Goal: Task Accomplishment & Management: Manage account settings

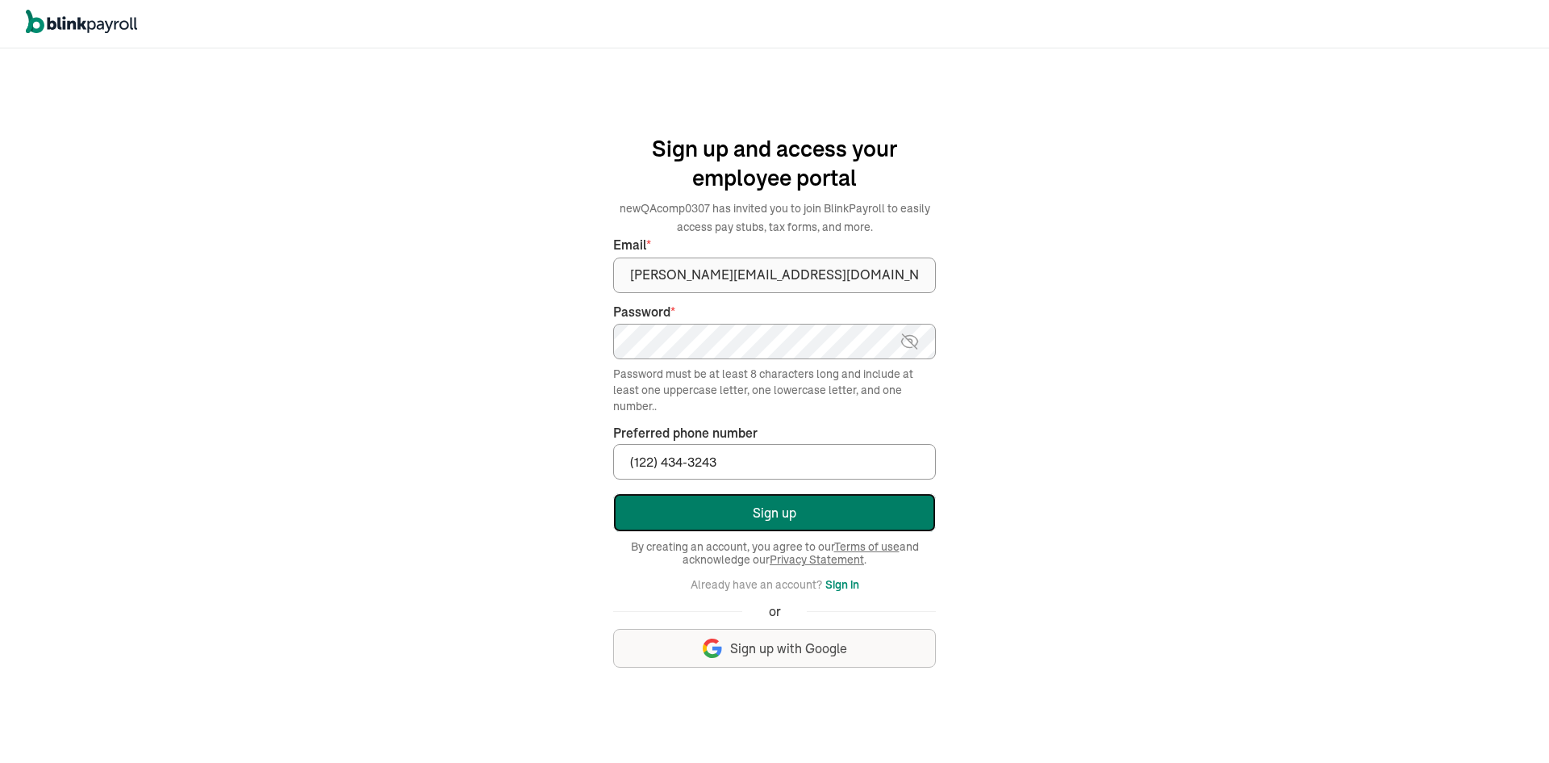
type input "(122) 434-3243"
click at [799, 508] on button "Sign up" at bounding box center [774, 512] width 323 height 39
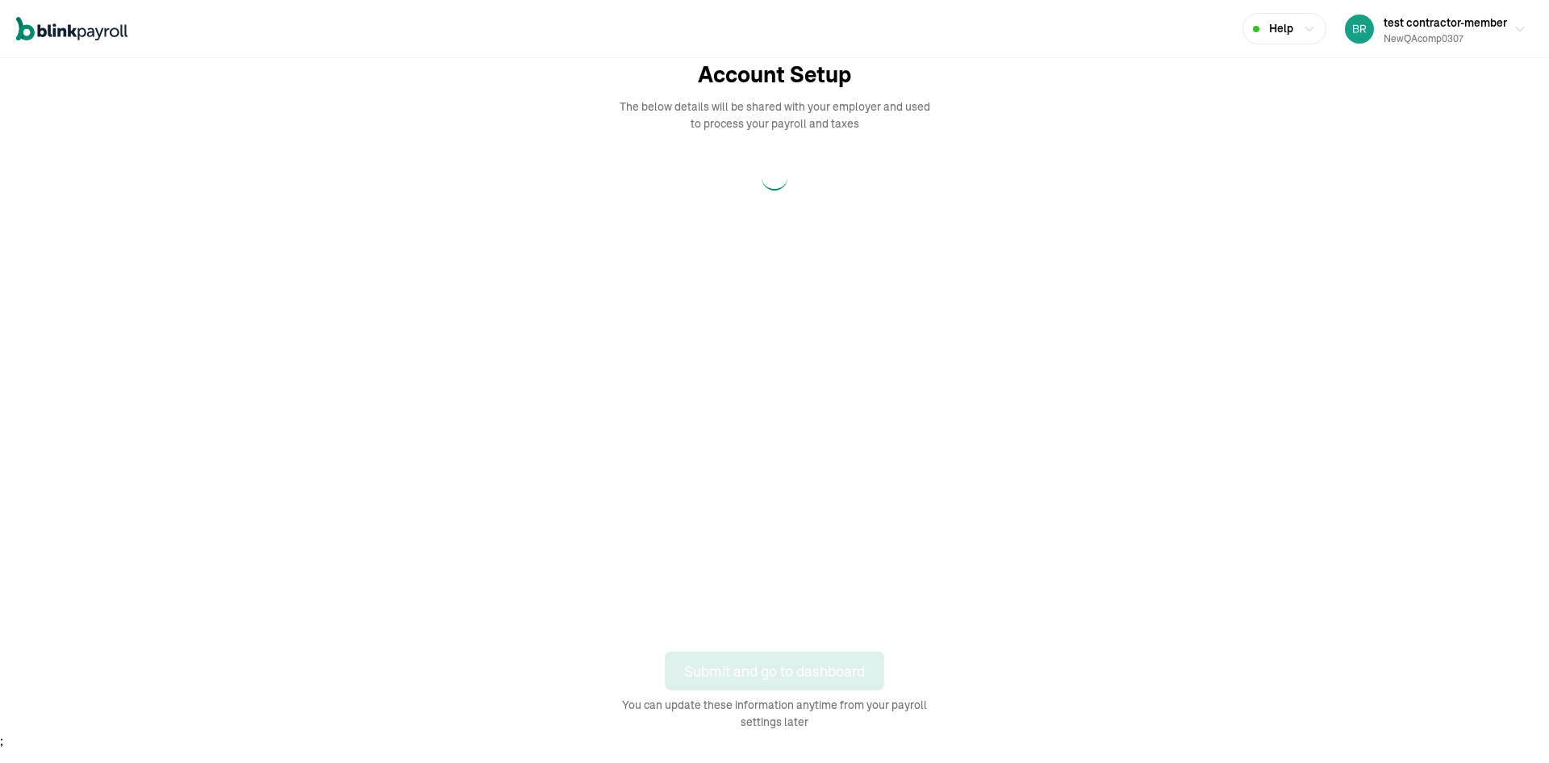
click at [1503, 616] on div "Open main menu Help test contractor-member newQAcomp0307 Account Setup The belo…" at bounding box center [774, 375] width 1549 height 750
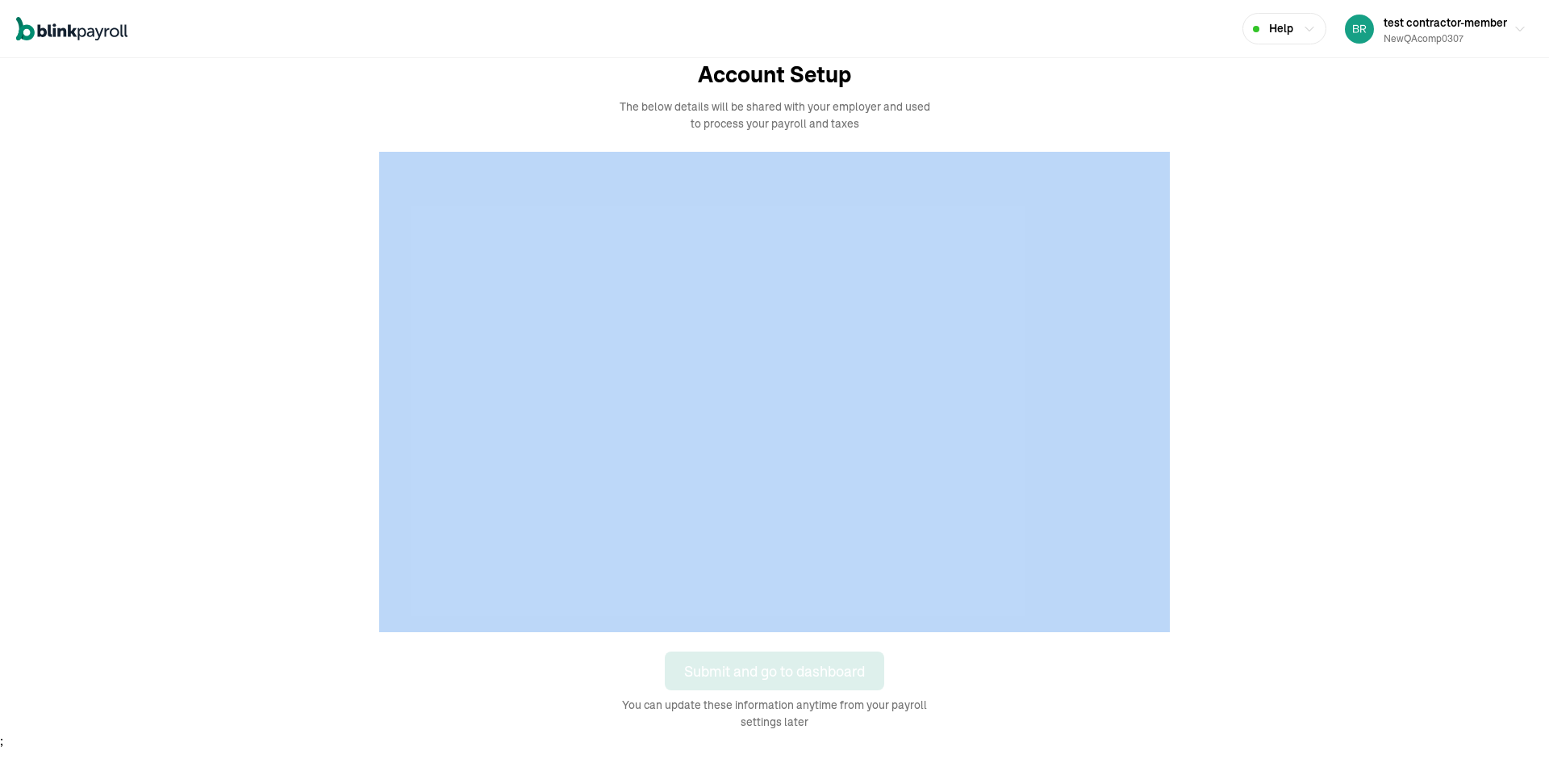
click at [1300, 556] on div at bounding box center [775, 392] width 1162 height 480
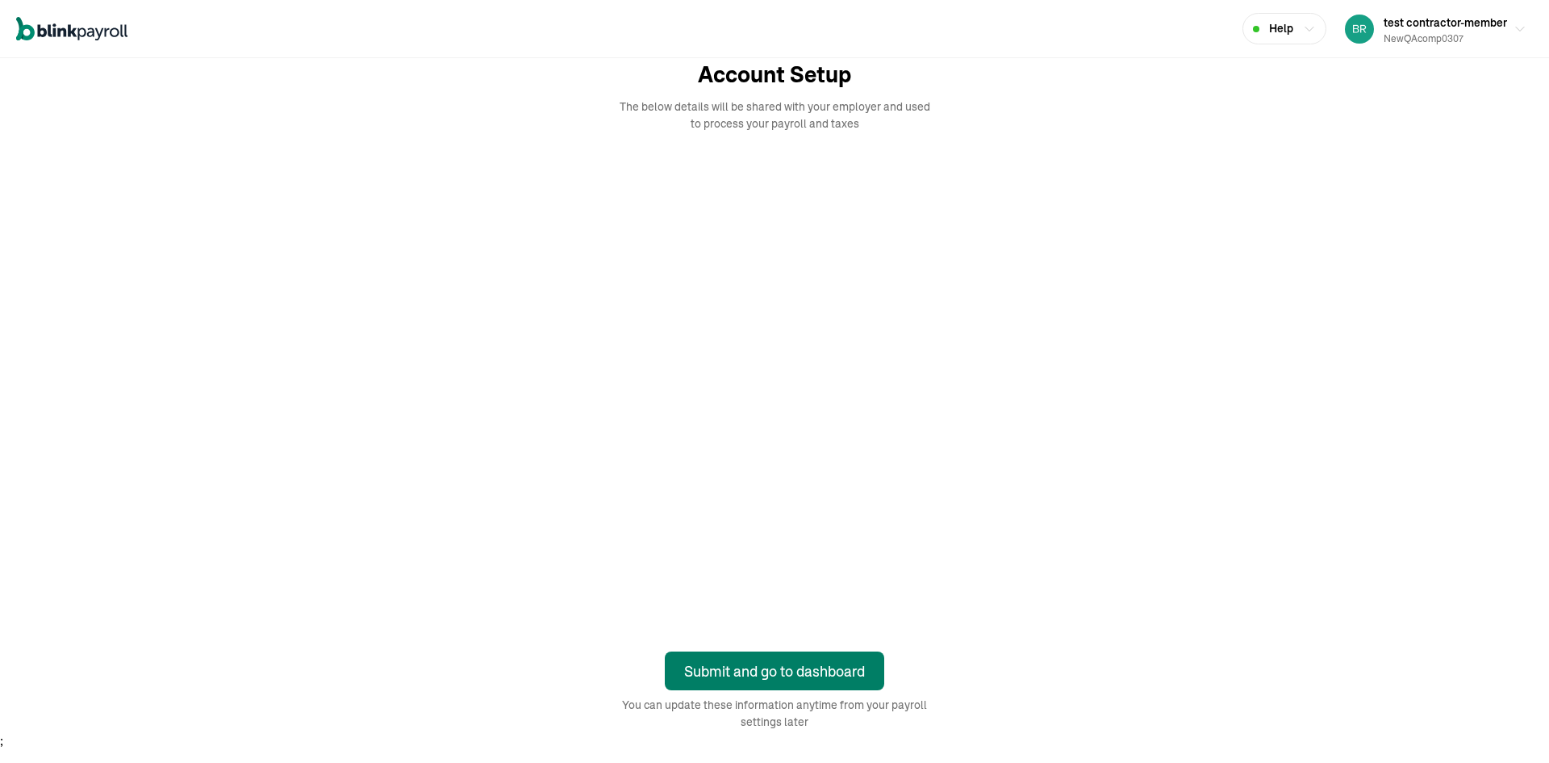
click at [818, 678] on div "Submit and go to dashboard" at bounding box center [774, 671] width 181 height 22
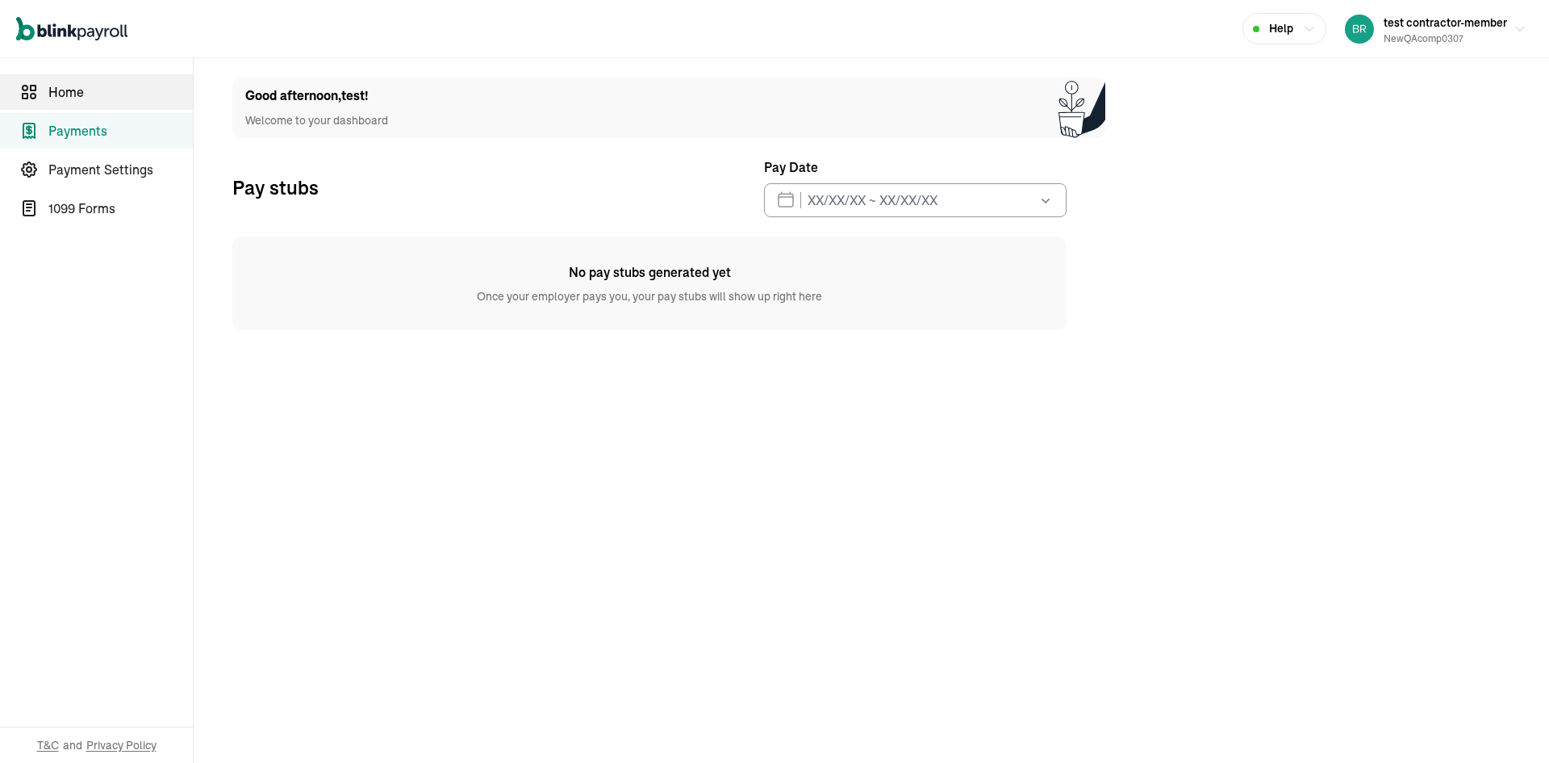
click at [61, 86] on span "Home" at bounding box center [120, 91] width 144 height 19
select select "2025"
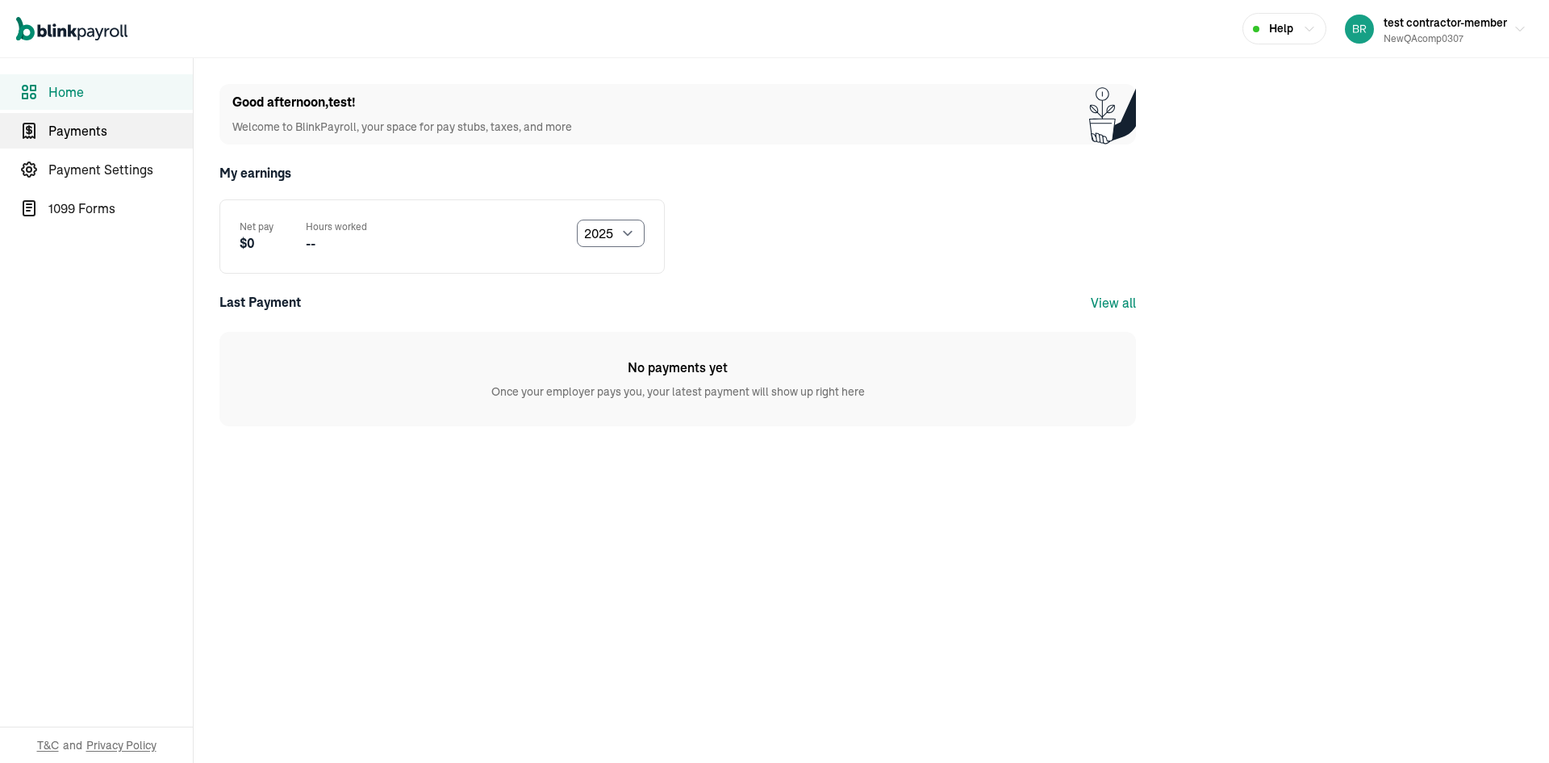
click at [93, 123] on span "Payments" at bounding box center [120, 130] width 144 height 19
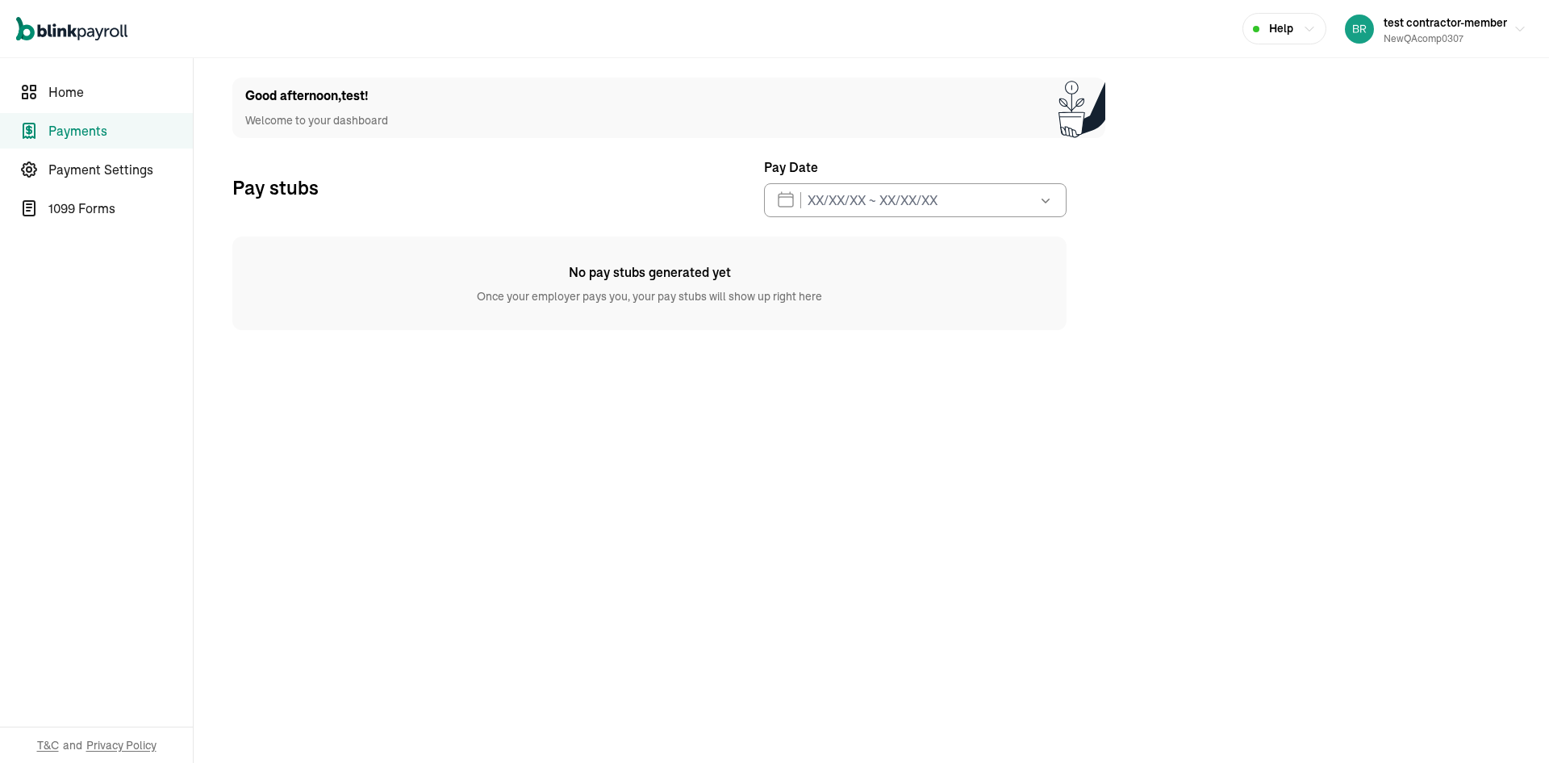
click at [940, 701] on main "Good afternoon , test ! Welcome to your dashboard Pay stubs Pay Date Aug 2025 M…" at bounding box center [872, 410] width 1356 height 704
click at [964, 731] on main "Good afternoon , test ! Welcome to your dashboard Pay stubs Pay Date Aug 2025 M…" at bounding box center [872, 410] width 1356 height 704
click at [954, 691] on main "Good afternoon , test ! Welcome to your dashboard Pay stubs Pay Date Aug 2025 M…" at bounding box center [872, 410] width 1356 height 704
click at [1445, 41] on div "newQAcomp0307" at bounding box center [1445, 38] width 123 height 15
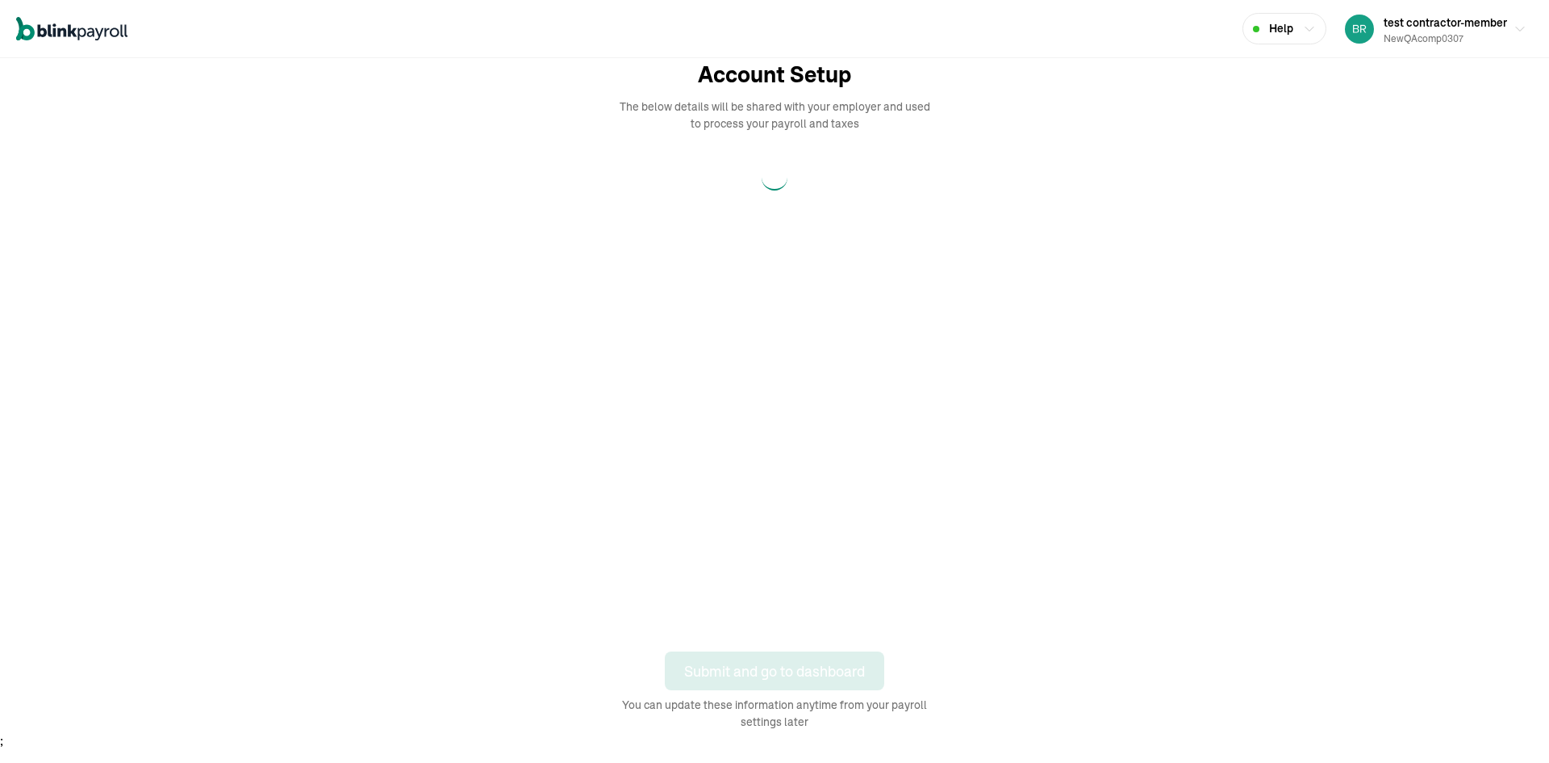
click at [1503, 616] on div "Open main menu Help test contractor-member newQAcomp0307 Account Setup The belo…" at bounding box center [774, 375] width 1549 height 750
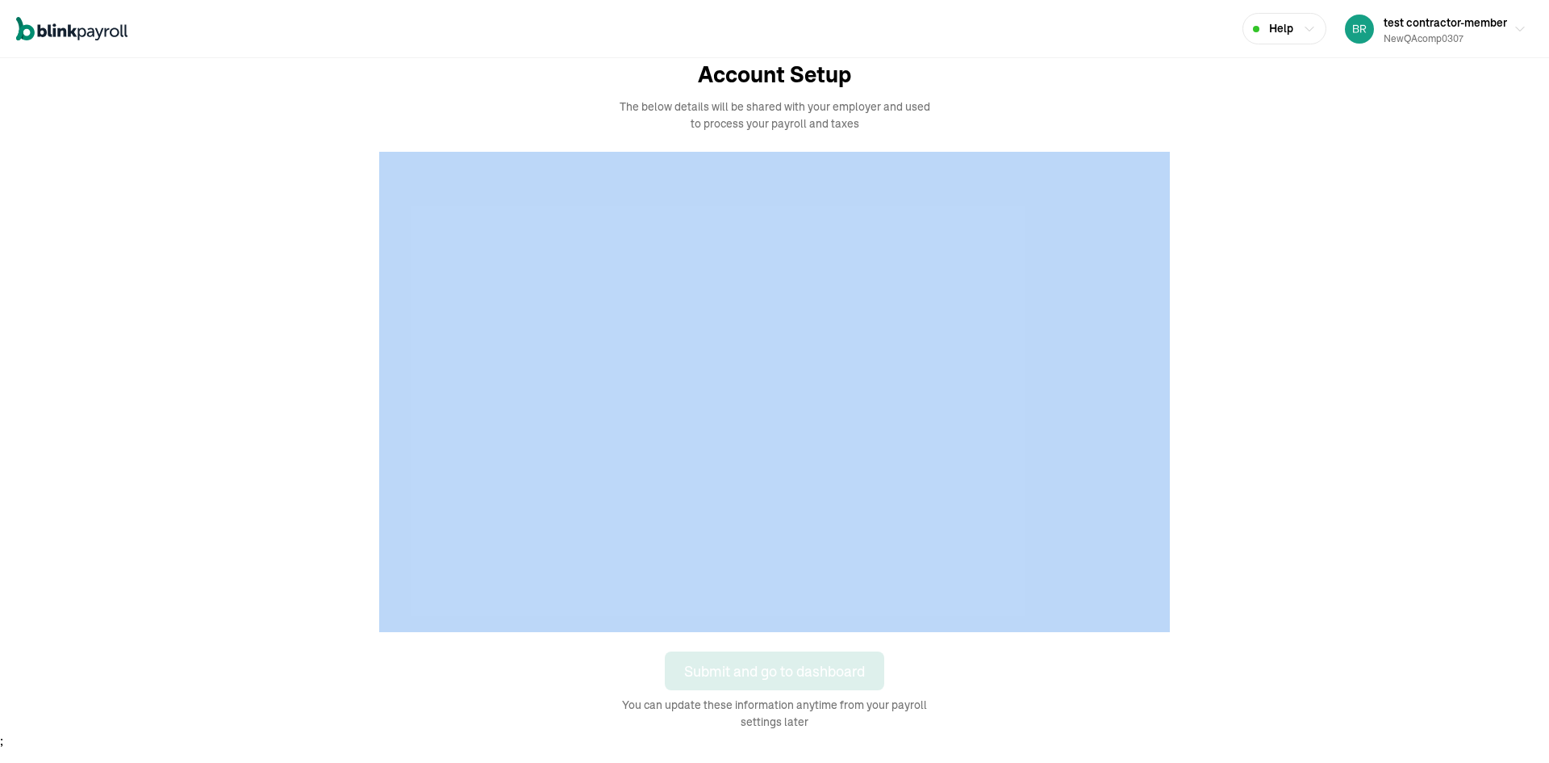
click at [1300, 556] on div at bounding box center [775, 392] width 1162 height 480
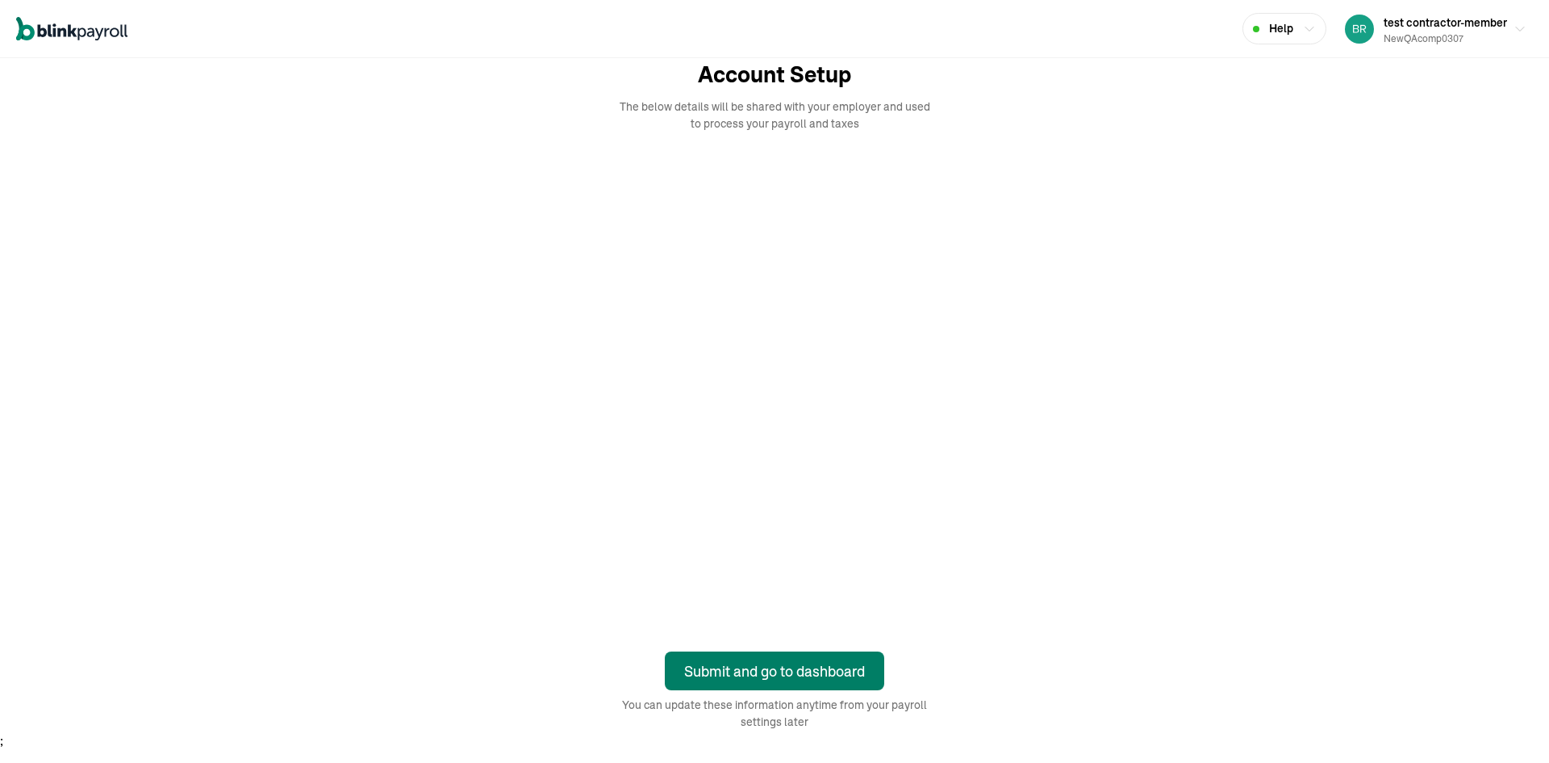
click at [818, 678] on div "Submit and go to dashboard" at bounding box center [774, 671] width 181 height 22
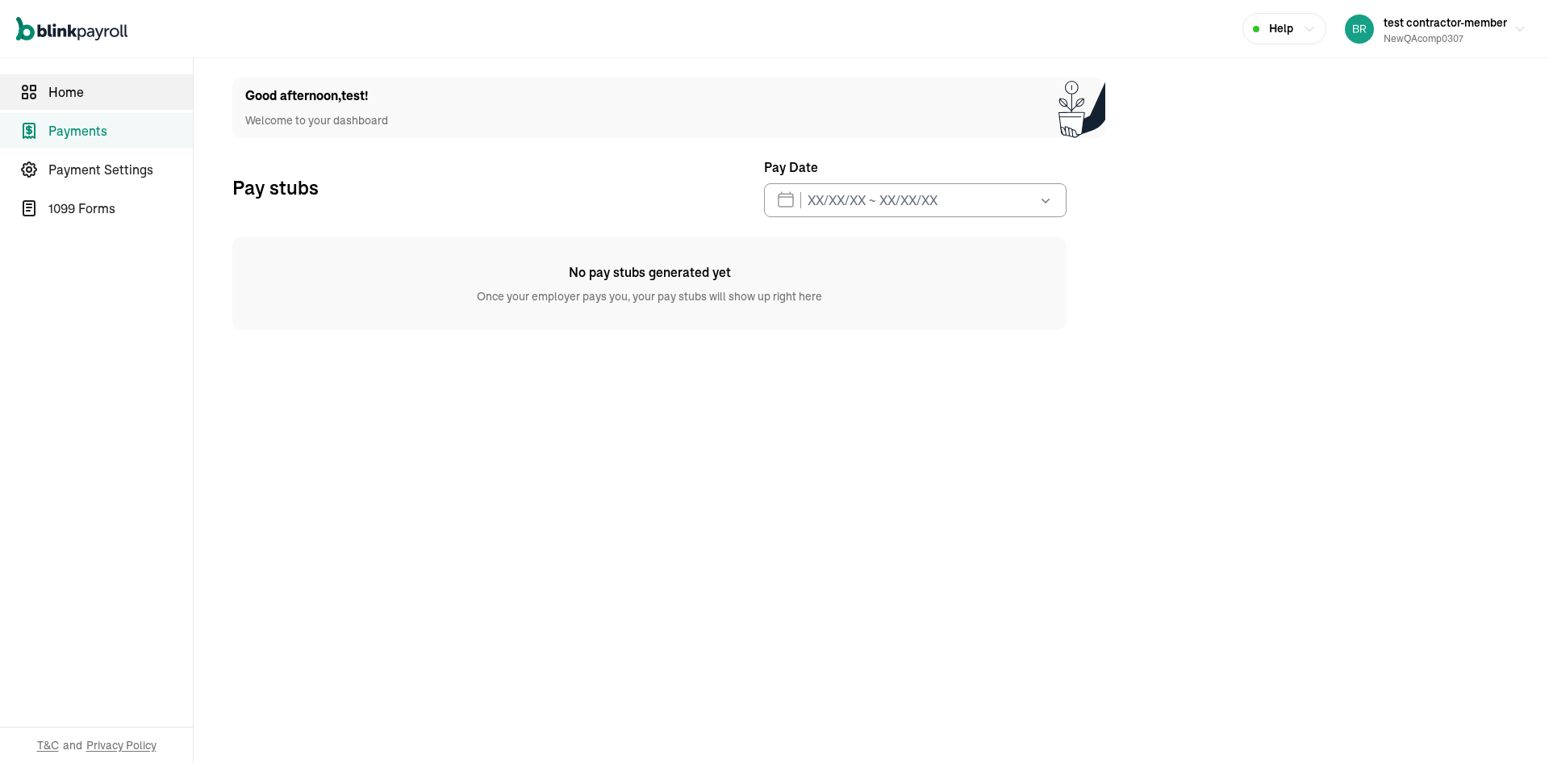
click at [61, 86] on span "Home" at bounding box center [120, 91] width 144 height 19
select select "2025"
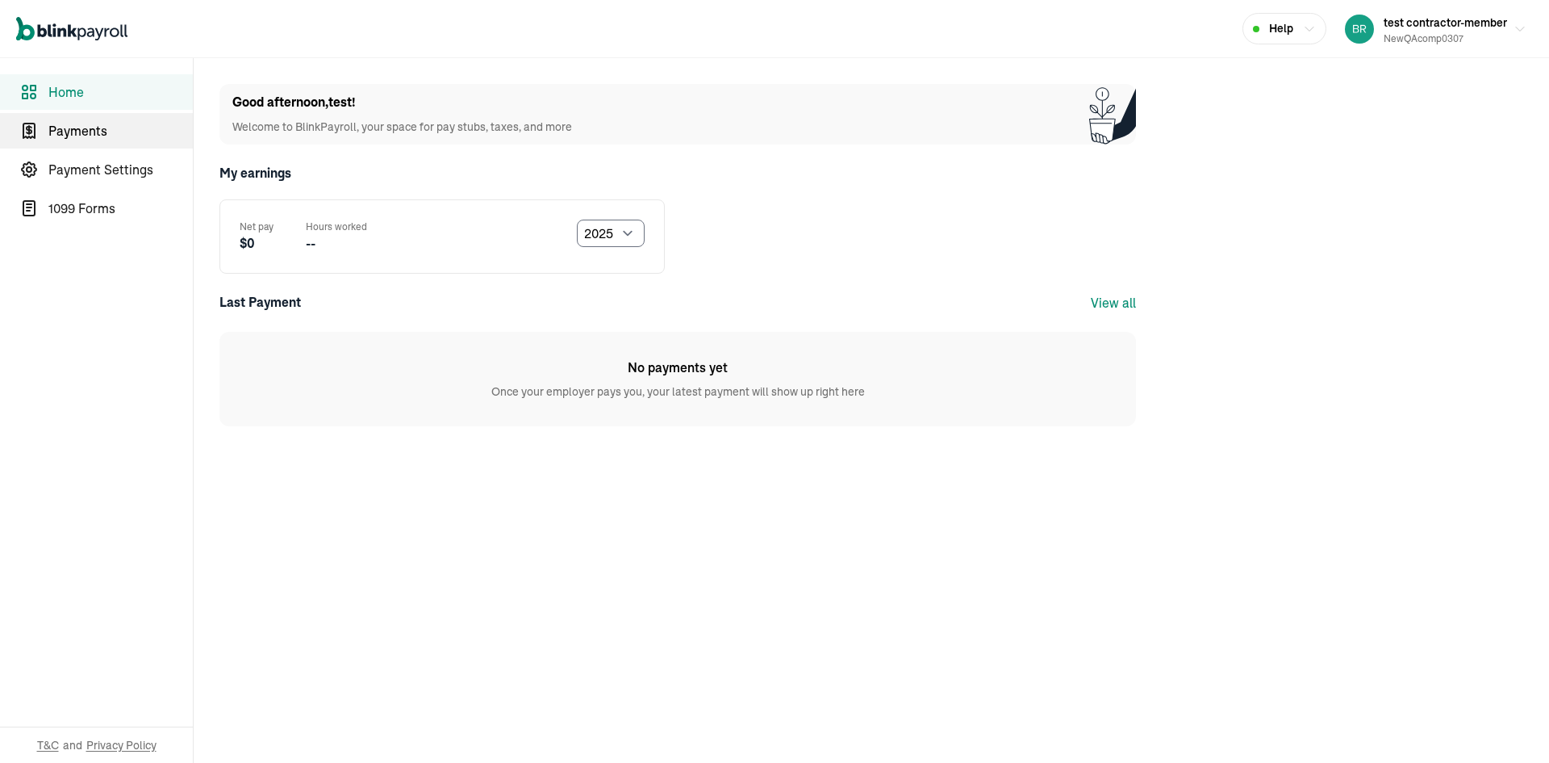
click at [93, 123] on span "Payments" at bounding box center [120, 130] width 144 height 19
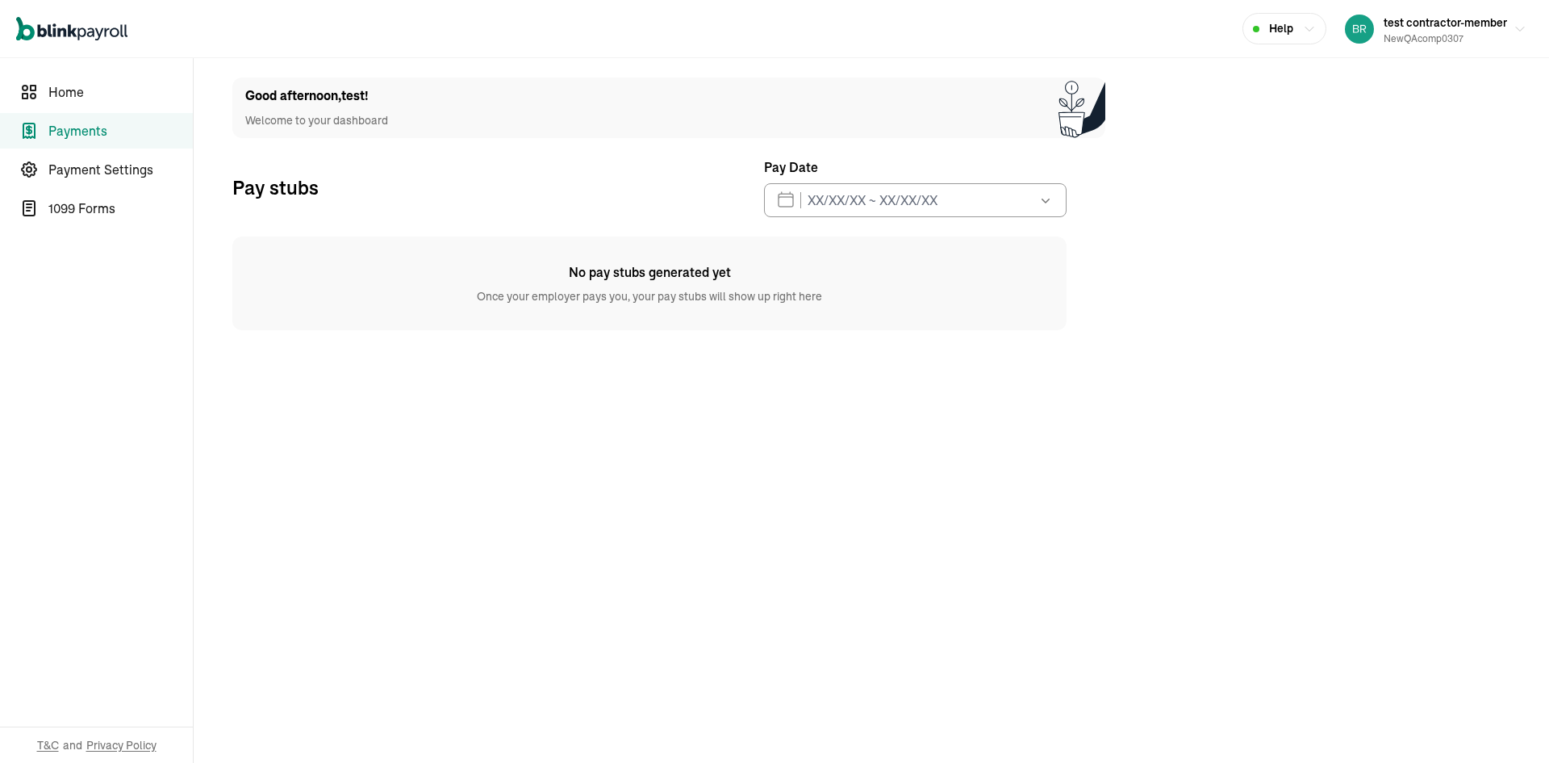
click at [940, 701] on main "Good afternoon , test ! Welcome to your dashboard Pay stubs Pay Date Aug 2025 M…" at bounding box center [872, 410] width 1356 height 704
click at [964, 731] on main "Good afternoon , test ! Welcome to your dashboard Pay stubs Pay Date Aug 2025 M…" at bounding box center [872, 410] width 1356 height 704
click at [954, 691] on main "Good afternoon , test ! Welcome to your dashboard Pay stubs Pay Date Aug 2025 M…" at bounding box center [872, 410] width 1356 height 704
click at [1445, 41] on div "newQAcomp0307" at bounding box center [1445, 38] width 123 height 15
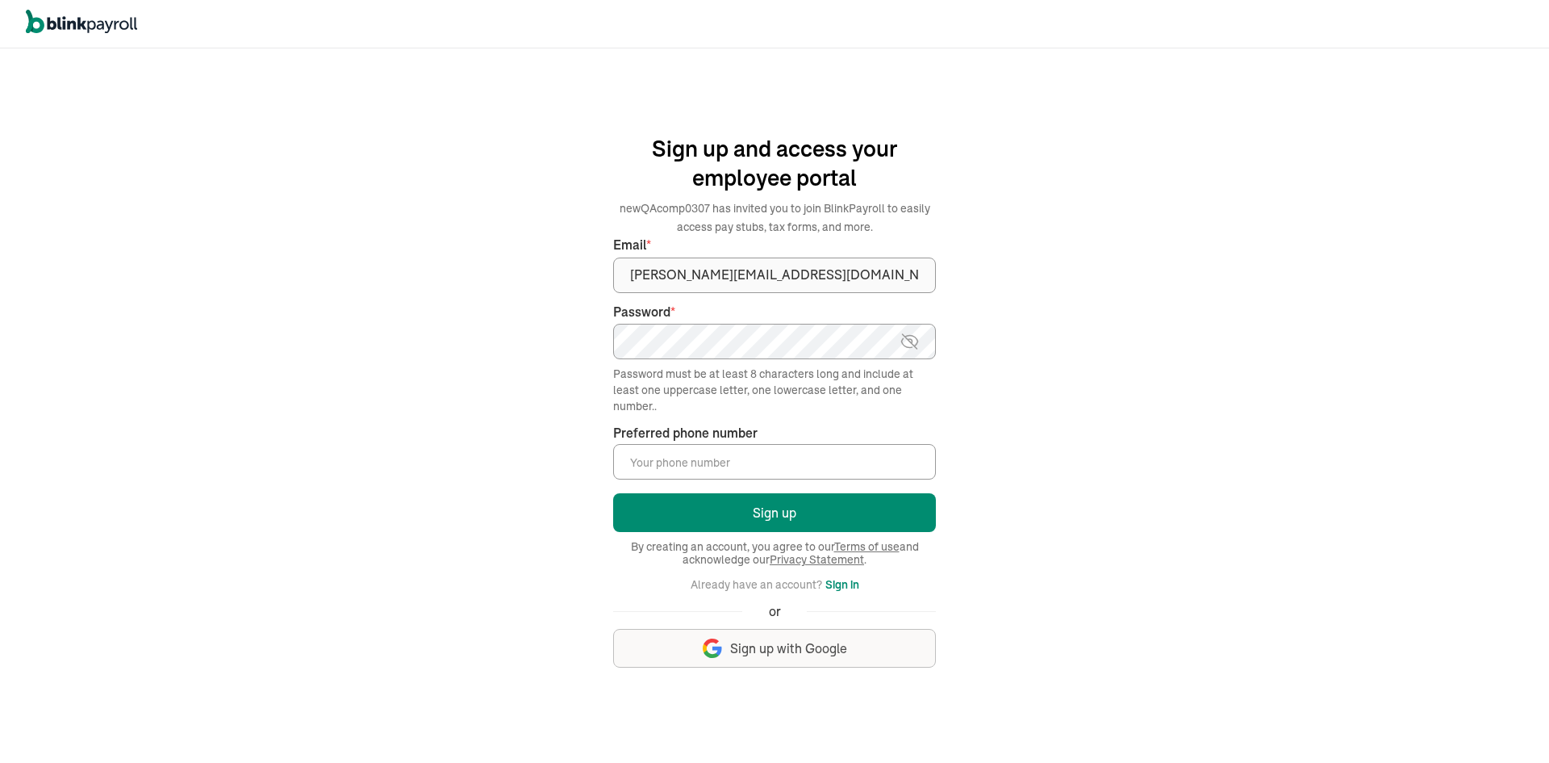
click at [785, 322] on div "Password *" at bounding box center [774, 331] width 323 height 57
type input "(423) 243-4234"
click at [781, 517] on button "Sign up" at bounding box center [774, 512] width 323 height 39
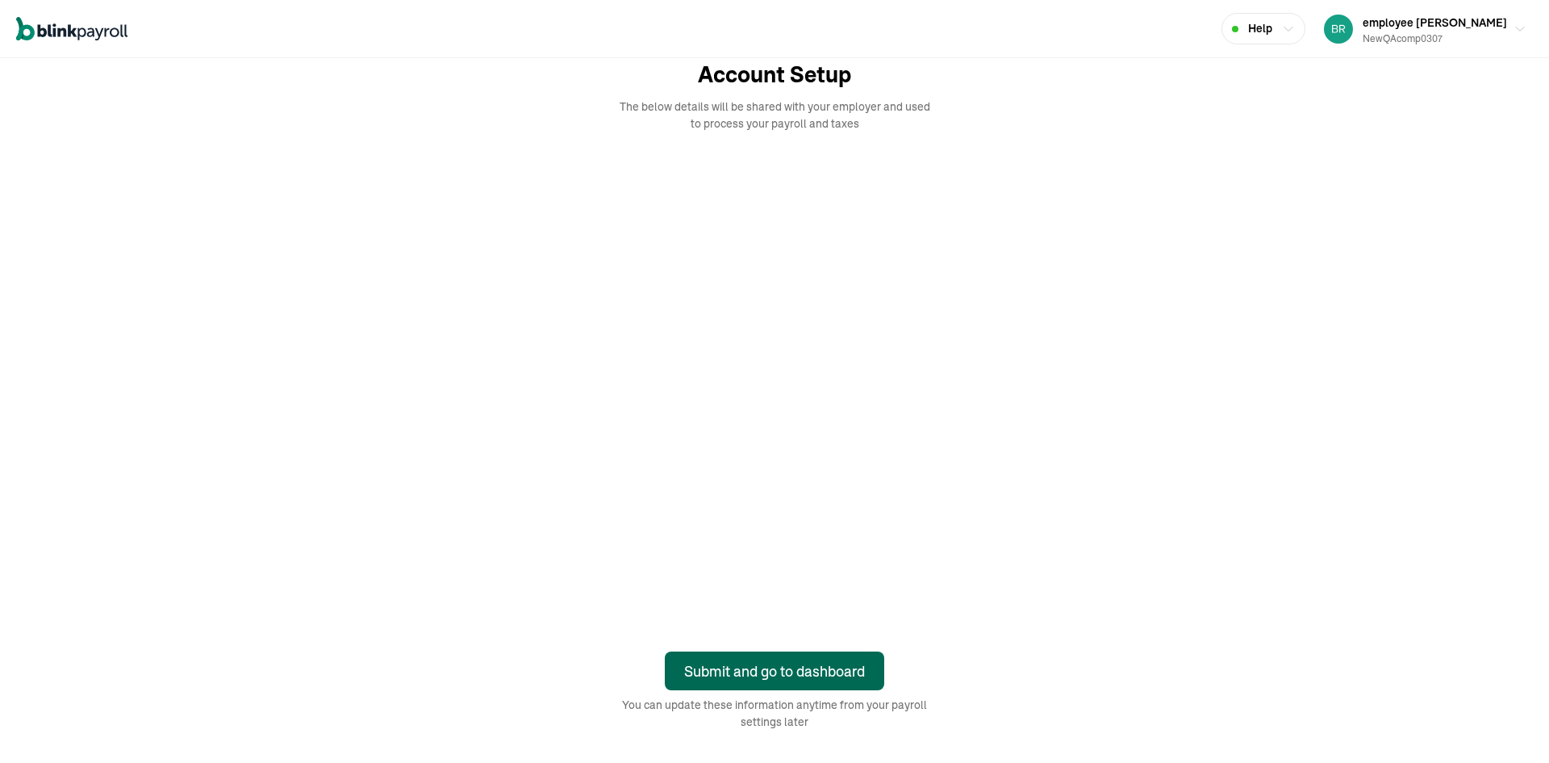
click at [841, 669] on div "Submit and go to dashboard" at bounding box center [774, 671] width 181 height 22
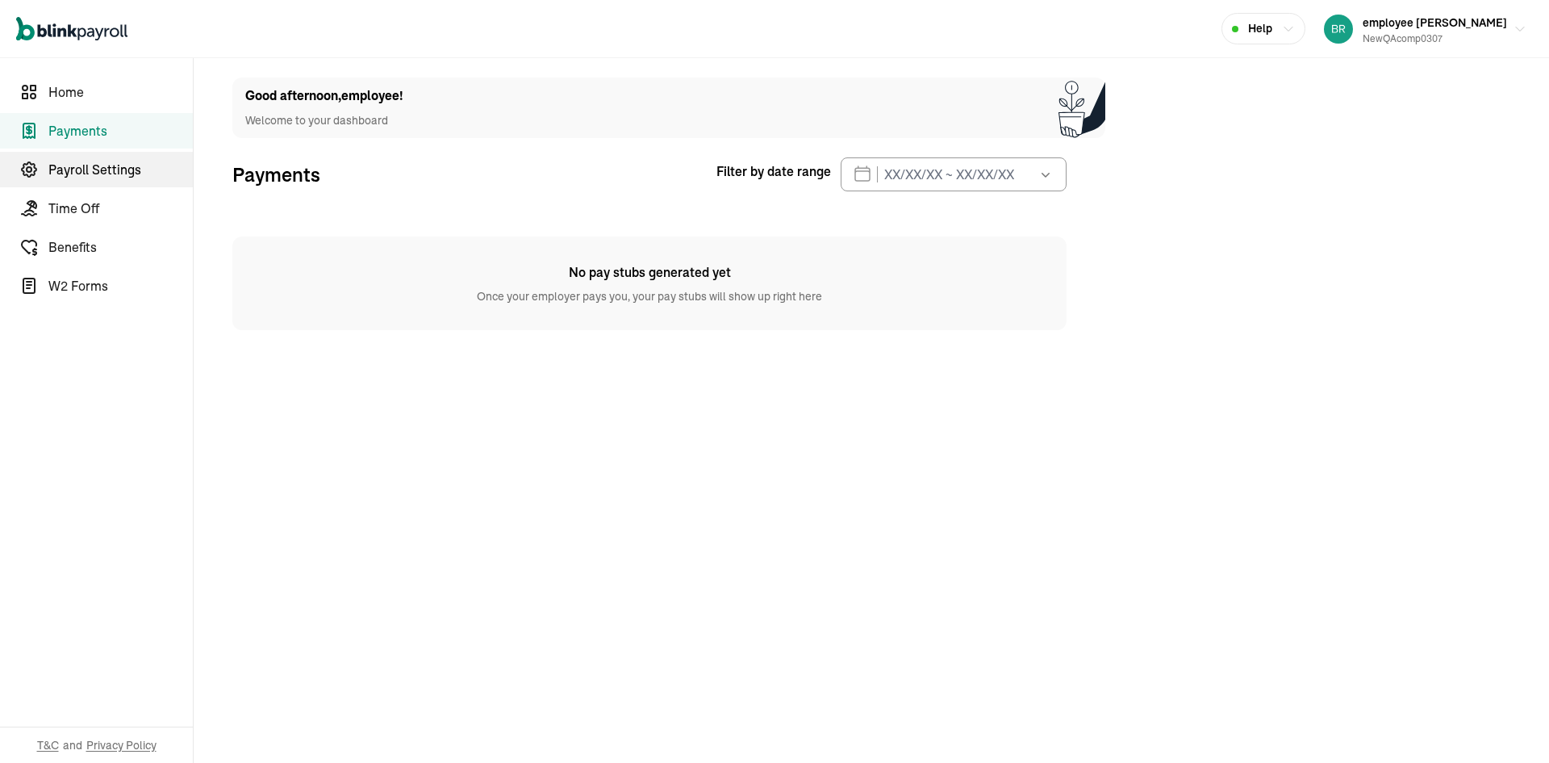
click at [133, 166] on span "Payroll Settings" at bounding box center [120, 169] width 144 height 19
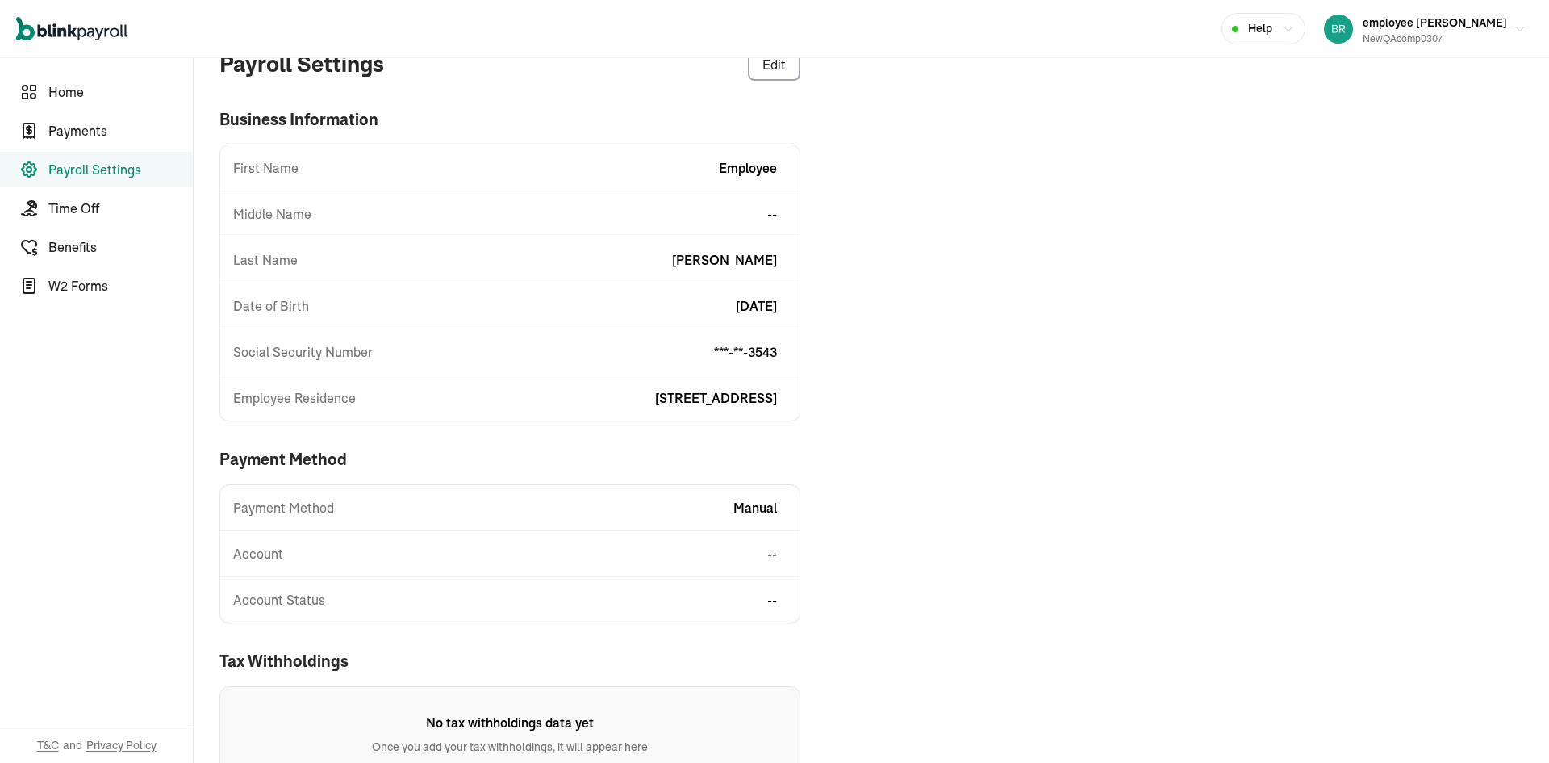
scroll to position [82, 0]
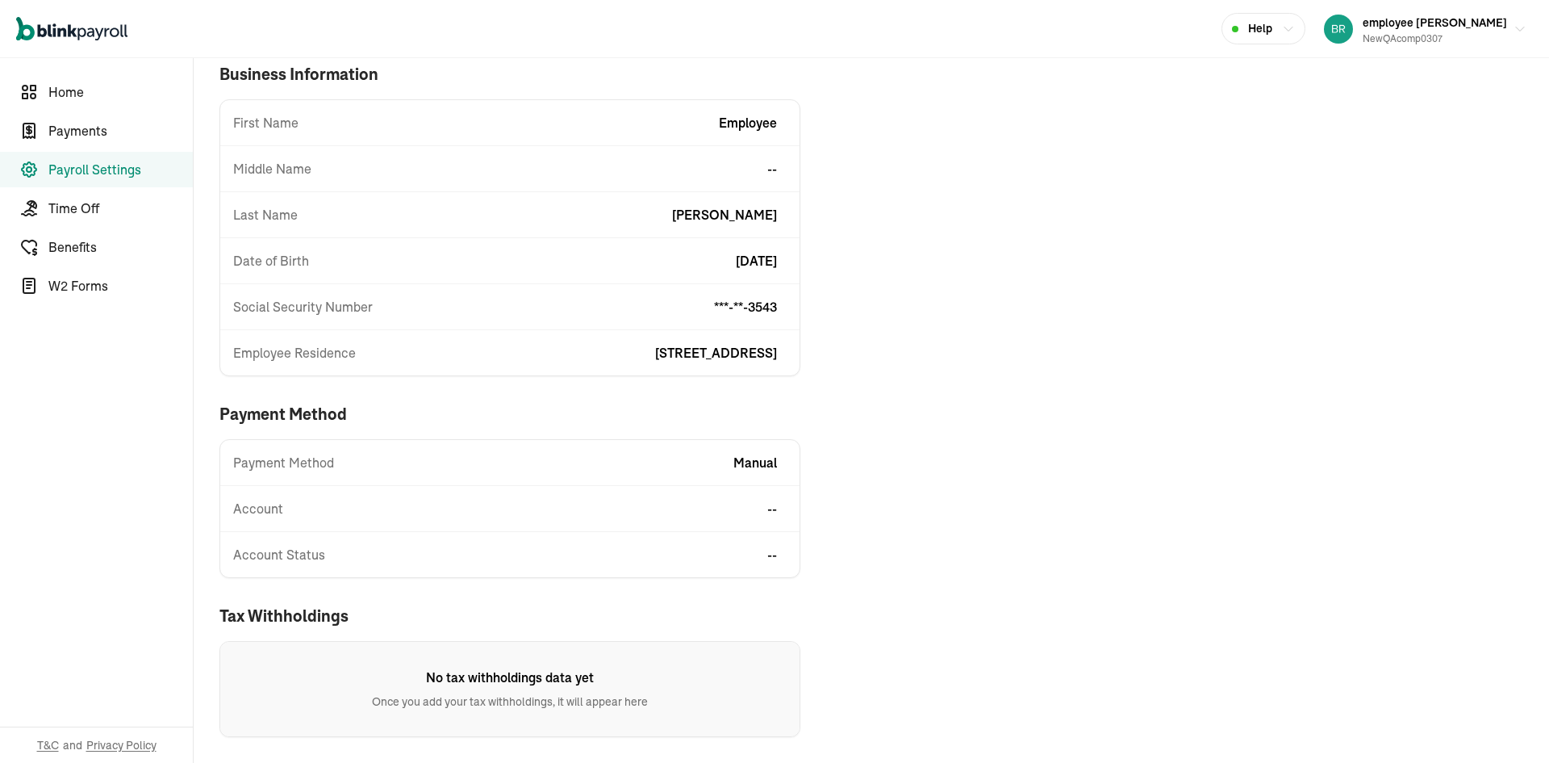
click at [560, 199] on div "First Name employee Middle Name -- Last Name [PERSON_NAME] Date of Birth [DEMOG…" at bounding box center [509, 237] width 581 height 277
click at [1166, 409] on main "Payroll Settings Edit business information First Name employee Middle Name -- L…" at bounding box center [872, 370] width 1356 height 786
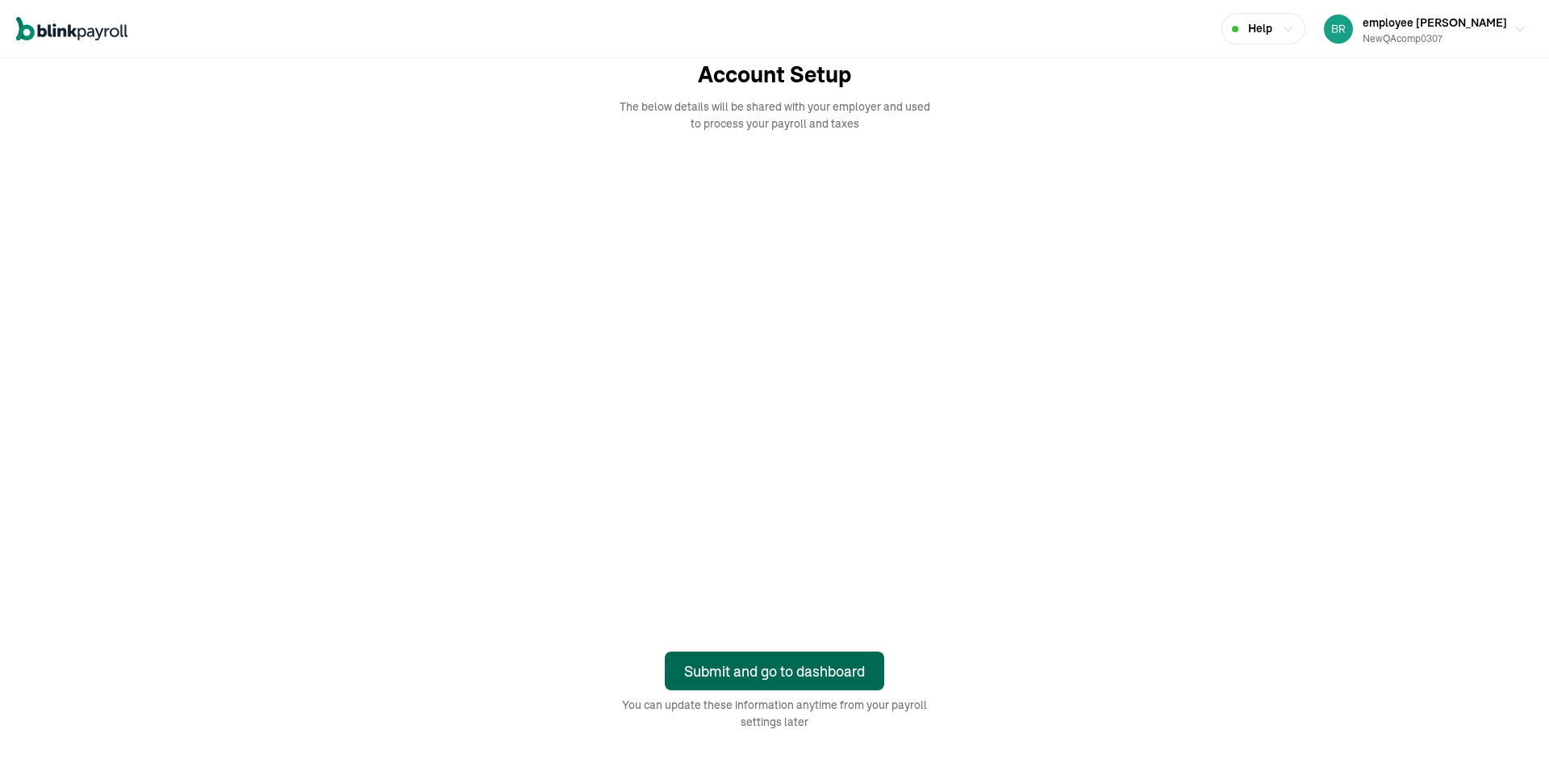
click at [841, 669] on div "Submit and go to dashboard" at bounding box center [774, 671] width 181 height 22
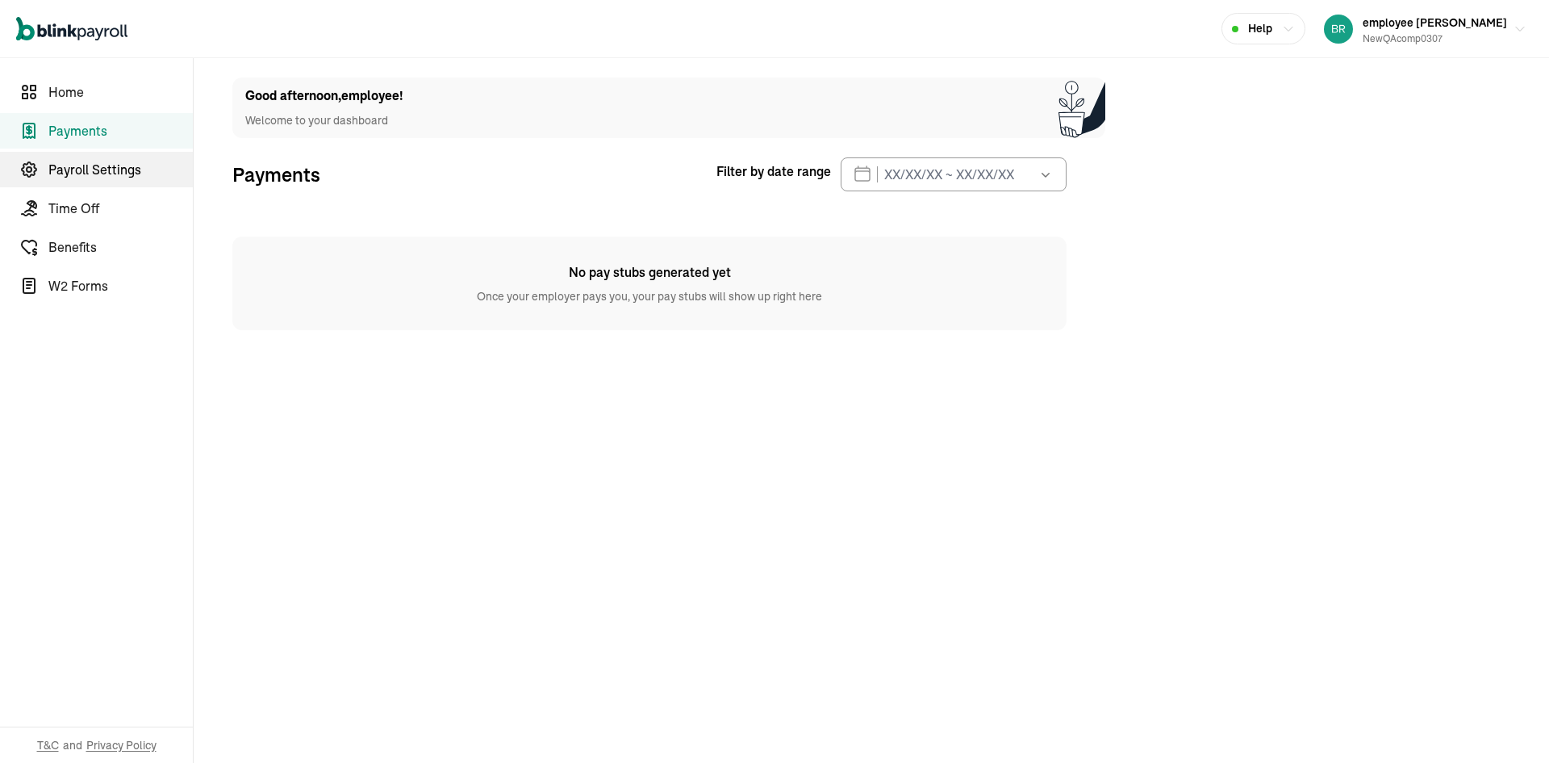
click at [133, 166] on span "Payroll Settings" at bounding box center [120, 169] width 144 height 19
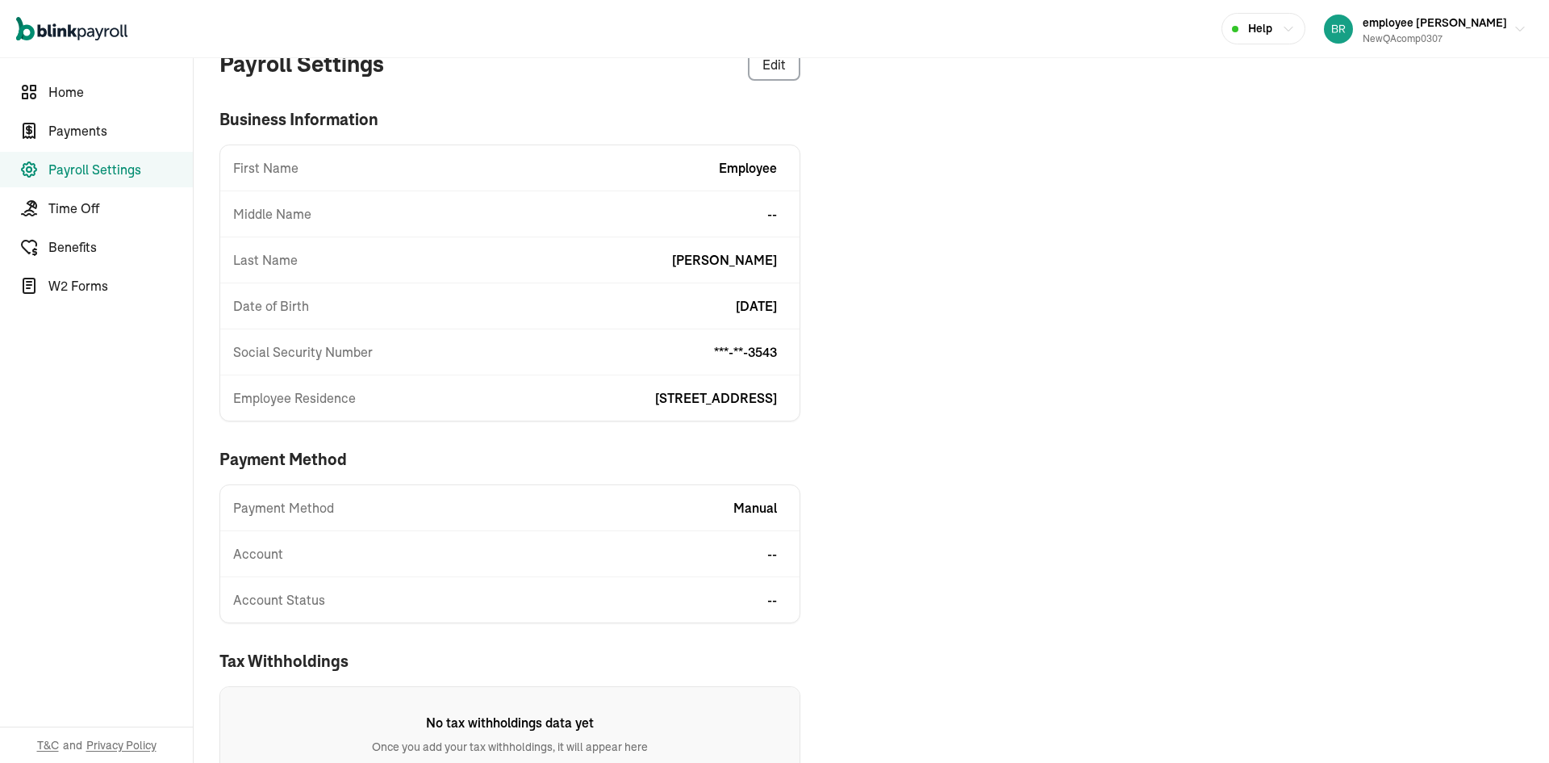
scroll to position [82, 0]
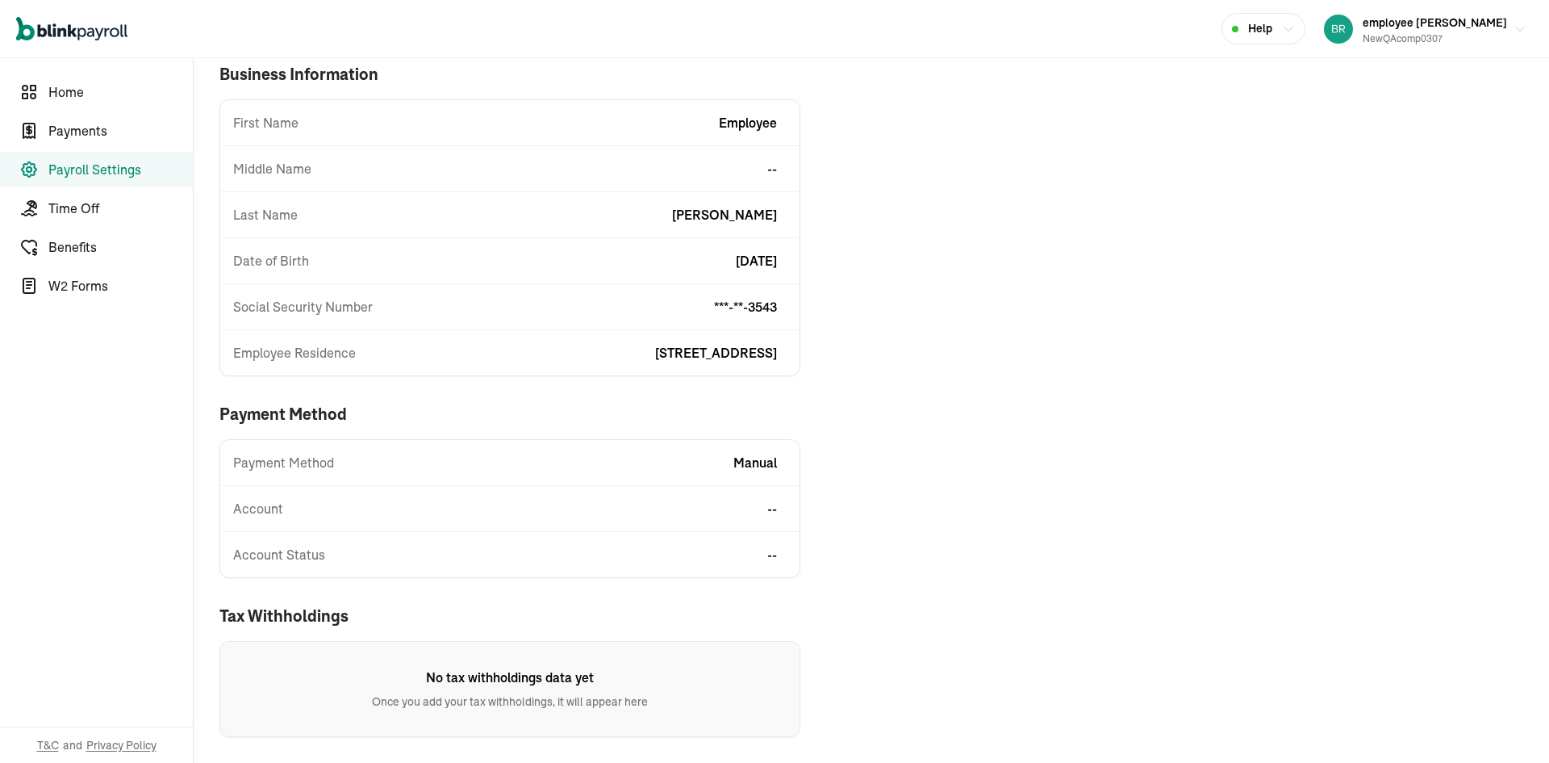
click at [560, 199] on div "First Name employee Middle Name -- Last Name [PERSON_NAME] Date of Birth [DEMOG…" at bounding box center [509, 237] width 581 height 277
click at [1166, 409] on main "Payroll Settings Edit business information First Name employee Middle Name -- L…" at bounding box center [872, 370] width 1356 height 786
